Goal: Task Accomplishment & Management: Use online tool/utility

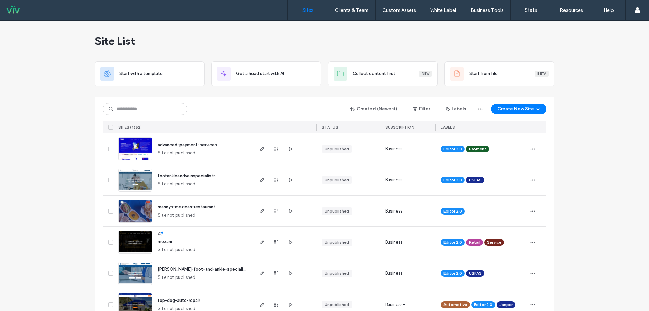
click at [135, 101] on div "Created (Newest) Filter Labels Create New Site SITES (1652) STATUS SUBSCRIPTION…" at bounding box center [324, 115] width 443 height 36
click at [134, 106] on input at bounding box center [145, 109] width 84 height 12
type input "*****"
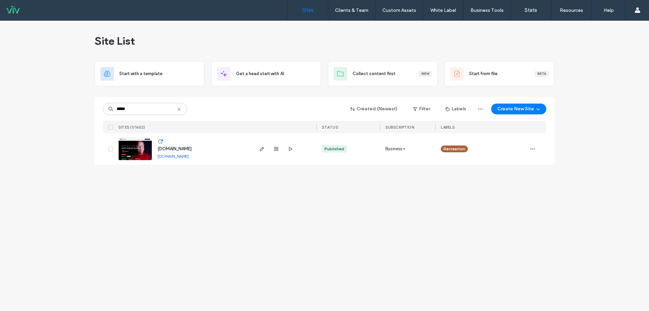
click at [188, 149] on span "www.kevinslatenshow.com" at bounding box center [174, 148] width 34 height 5
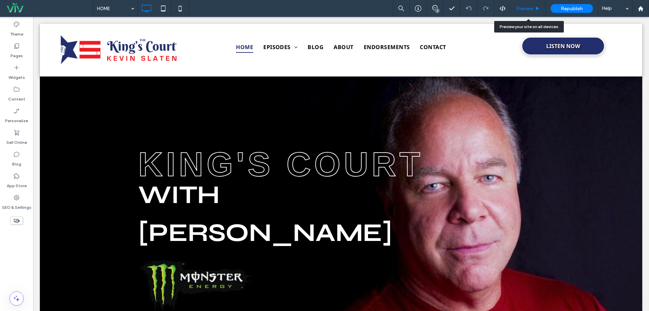
click at [527, 8] on span "Preview" at bounding box center [524, 9] width 17 height 6
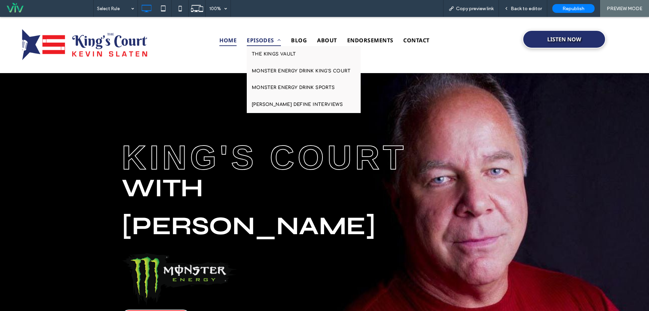
click at [258, 39] on span "EPISODES" at bounding box center [264, 39] width 34 height 11
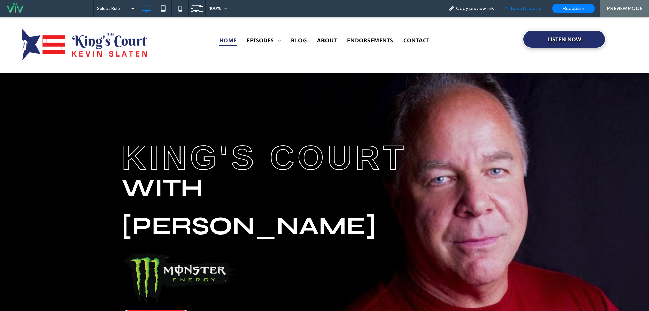
click at [528, 6] on span "Back to editor" at bounding box center [526, 9] width 31 height 6
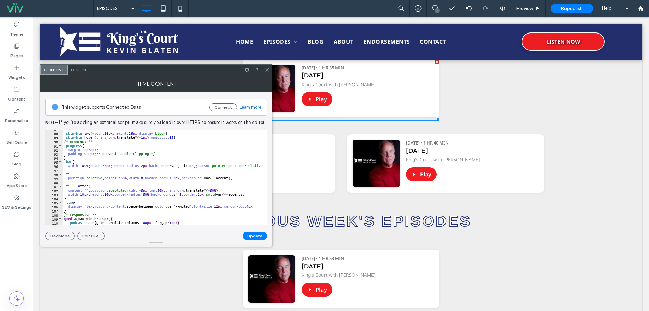
scroll to position [433, 0]
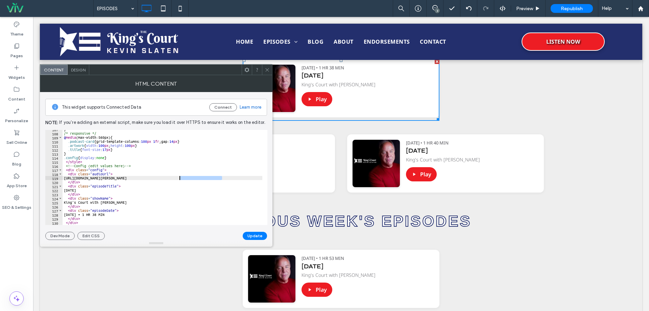
drag, startPoint x: 232, startPoint y: 177, endPoint x: 179, endPoint y: 178, distance: 52.4
click at [179, 178] on div "} /* responsive */ @ media (max-width:560px) { .podcast-card { grid-template-co…" at bounding box center [219, 176] width 313 height 98
click at [179, 178] on div "} /* responsive */ @ media (max-width:560px) { .podcast-card { grid-template-co…" at bounding box center [163, 177] width 200 height 95
click at [205, 172] on div "} /* responsive */ @ media (max-width:560px) { .podcast-card { grid-template-co…" at bounding box center [219, 176] width 313 height 98
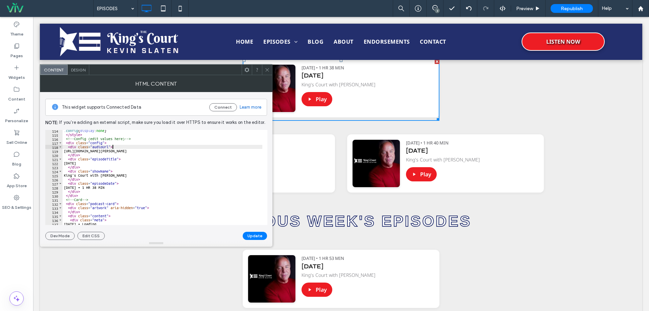
scroll to position [460, 0]
click at [205, 172] on div ".config { display : none } </ style > <!-- Config (edit values here) --> < div …" at bounding box center [219, 177] width 313 height 98
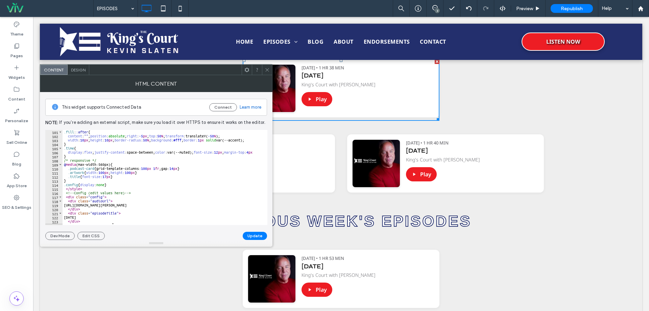
click at [205, 172] on div "} .fill : :after { content : " " ; position : absolute ; right : -5 px ; top : …" at bounding box center [219, 175] width 313 height 98
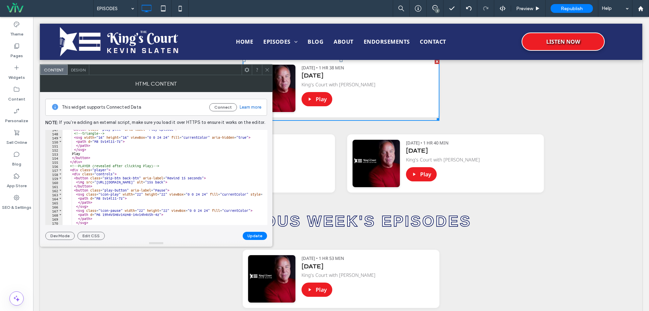
scroll to position [595, 0]
click at [205, 172] on div "< button class = "play-pill" aria-label = "Play episode" > <!-- triangle --> < …" at bounding box center [219, 176] width 313 height 98
drag, startPoint x: 215, startPoint y: 181, endPoint x: 97, endPoint y: 183, distance: 118.3
click at [97, 183] on div "< button class = "play-pill" aria-label = "Play episode" > <!-- triangle --> < …" at bounding box center [219, 176] width 313 height 98
click at [178, 187] on div "< button class = "play-pill" aria-label = "Play episode" > <!-- triangle --> < …" at bounding box center [219, 176] width 313 height 98
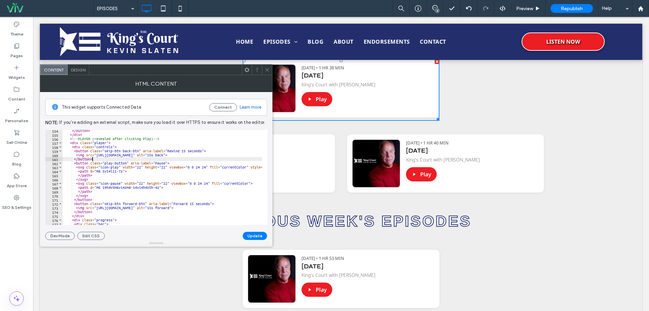
scroll to position [622, 0]
click at [201, 197] on div "</ button > </ div > <!-- PLAYER (revealed after clicking Play) --> < div class…" at bounding box center [219, 177] width 313 height 98
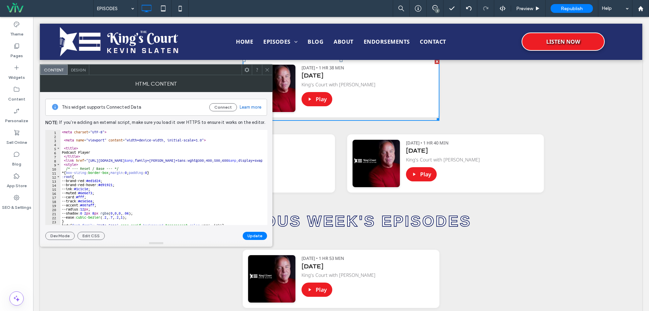
scroll to position [0, 0]
click at [162, 156] on div "< meta charset = "UTF-8" > < meta name = "viewport" content = "width=device-wid…" at bounding box center [216, 179] width 313 height 98
type textarea "**********"
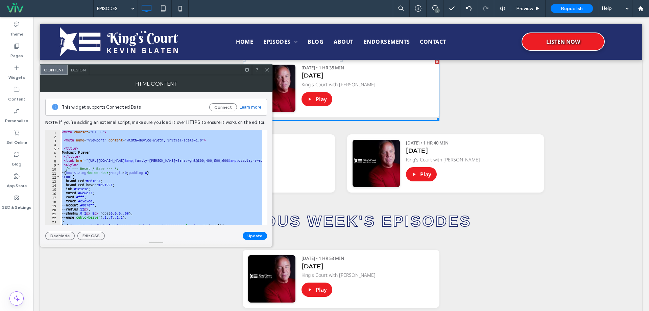
click at [269, 70] on icon at bounding box center [267, 69] width 5 height 5
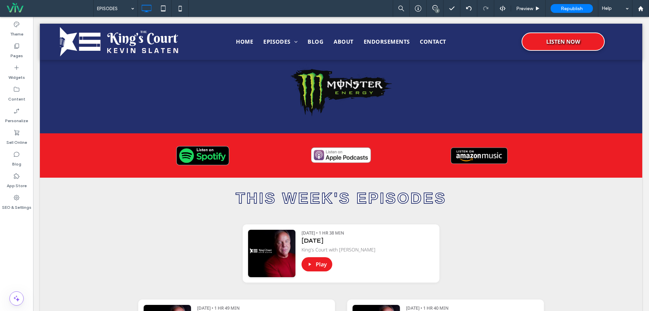
scroll to position [119, 0]
